Goal: Find specific page/section: Find specific page/section

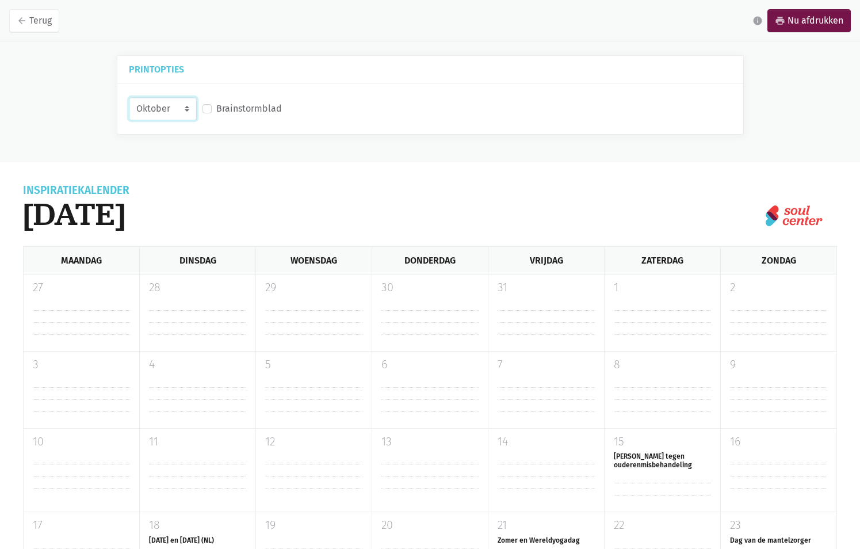
click at [166, 109] on select "Oktober November December [DATE]" at bounding box center [163, 108] width 68 height 23
click at [129, 97] on select "Oktober November December [DATE]" at bounding box center [163, 108] width 68 height 23
click at [150, 130] on div "Oktober November December Januari 2026 Brainstormblad" at bounding box center [430, 108] width 626 height 51
click at [17, 21] on icon "arrow_back" at bounding box center [22, 21] width 10 height 10
click at [214, 190] on div "Inspiratiekalender [DATE]" at bounding box center [423, 215] width 800 height 61
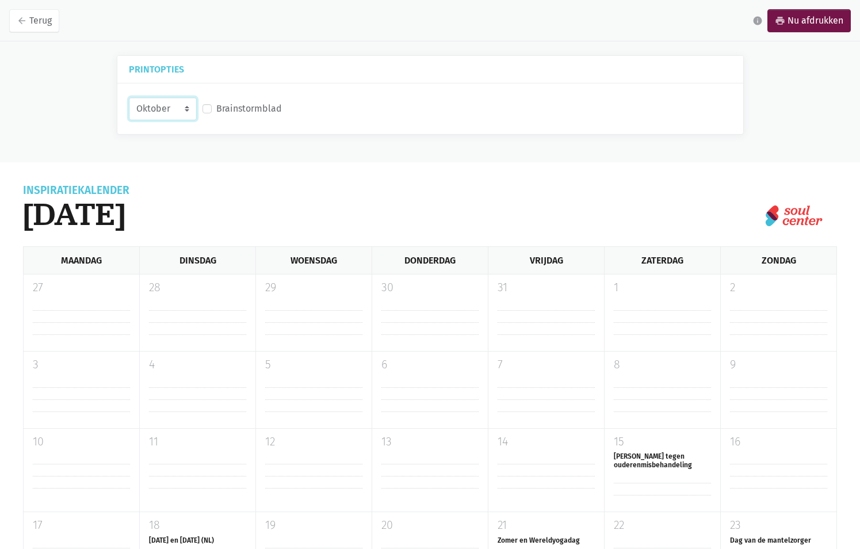
click at [194, 111] on select "Oktober November December [DATE]" at bounding box center [163, 108] width 68 height 23
click at [129, 97] on select "Oktober November December [DATE]" at bounding box center [163, 108] width 68 height 23
click at [197, 105] on select "Oktober November December [DATE]" at bounding box center [163, 108] width 68 height 23
click at [129, 97] on select "Oktober November December [DATE]" at bounding box center [163, 108] width 68 height 23
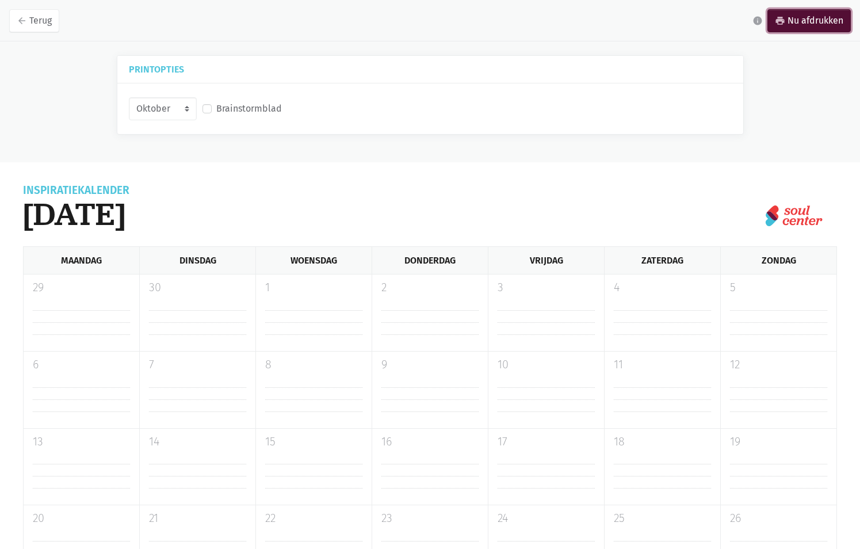
click at [804, 20] on link "print Nu afdrukken" at bounding box center [808, 20] width 83 height 23
click at [194, 112] on select "Oktober November December [DATE]" at bounding box center [163, 108] width 68 height 23
select select "11-2025"
click at [129, 97] on select "Oktober November December [DATE]" at bounding box center [163, 108] width 68 height 23
drag, startPoint x: 808, startPoint y: 21, endPoint x: 169, endPoint y: 520, distance: 811.6
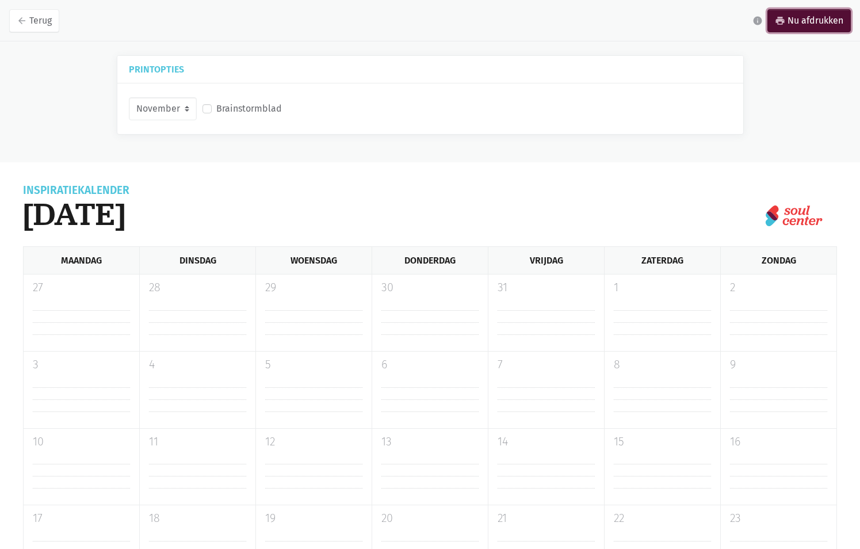
click at [808, 21] on link "print Nu afdrukken" at bounding box center [808, 20] width 83 height 23
